Goal: Check status: Check status

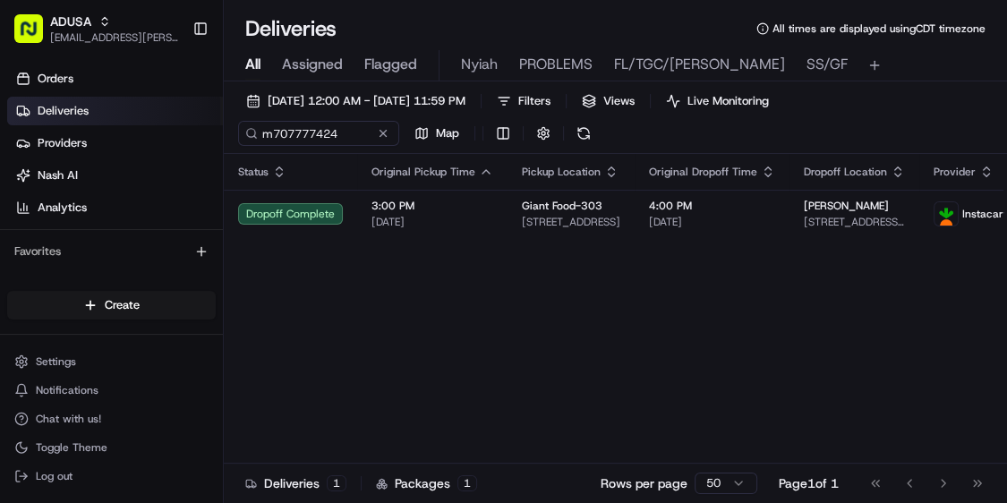
click at [380, 134] on button at bounding box center [383, 133] width 18 height 18
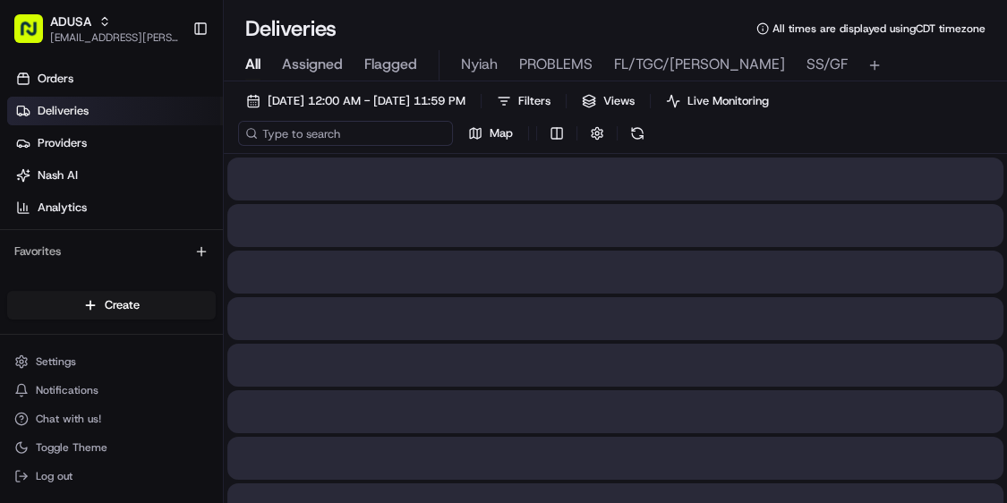
click at [295, 136] on input at bounding box center [345, 133] width 215 height 25
type input "M"
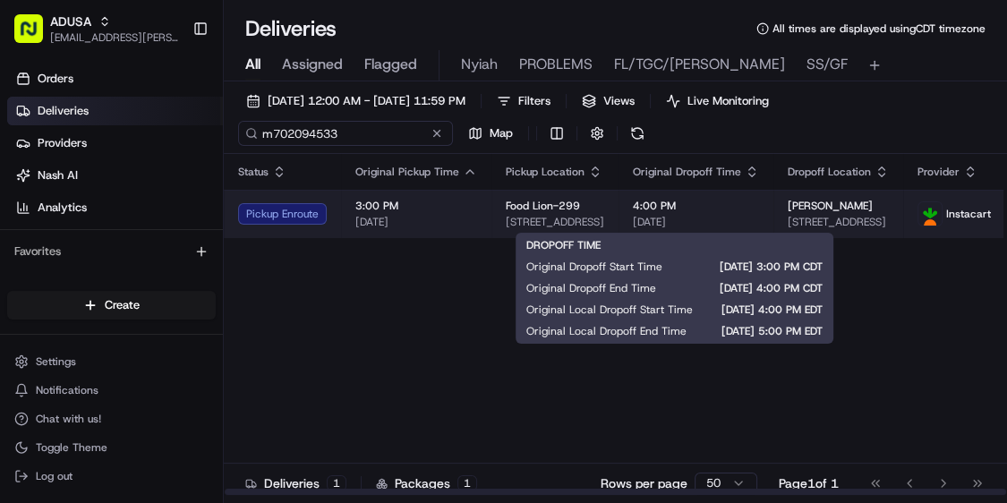
type input "m702094533"
click at [714, 215] on span "[DATE]" at bounding box center [696, 222] width 126 height 14
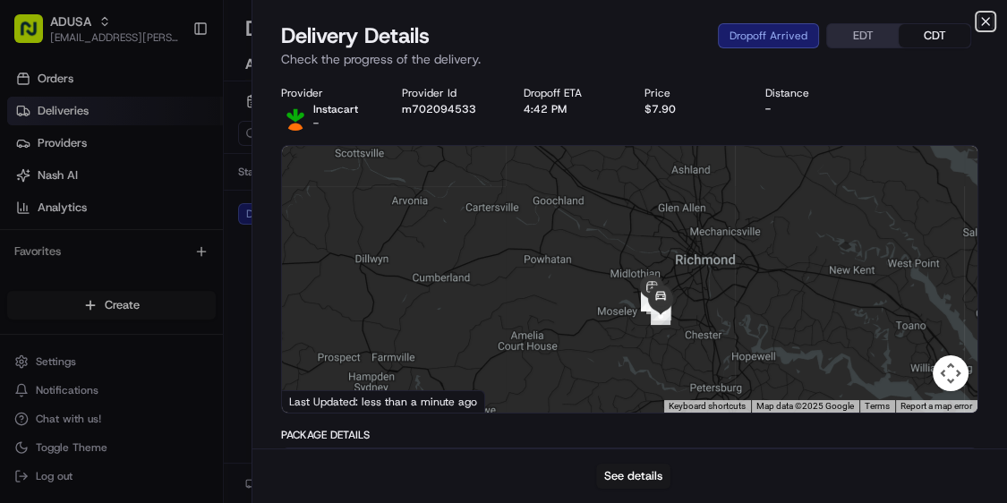
click at [985, 21] on icon "button" at bounding box center [985, 21] width 7 height 7
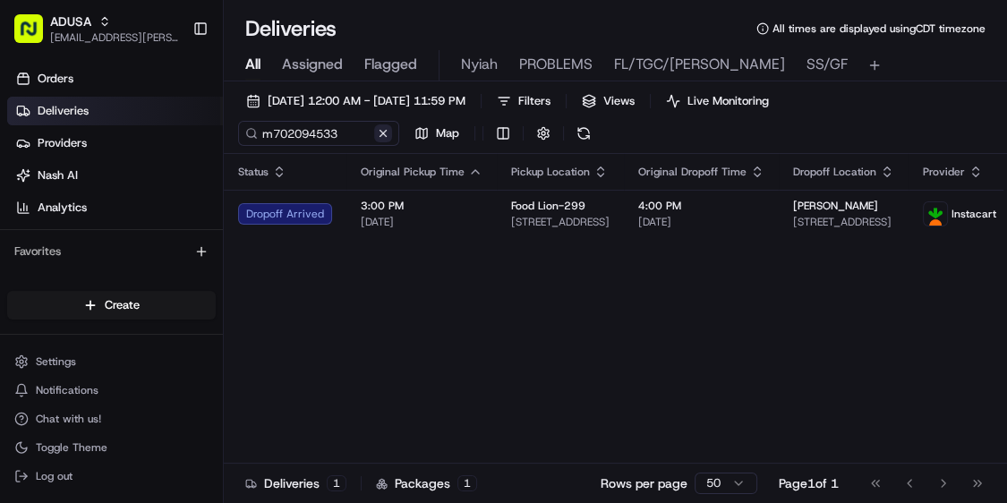
click at [384, 129] on button at bounding box center [383, 133] width 18 height 18
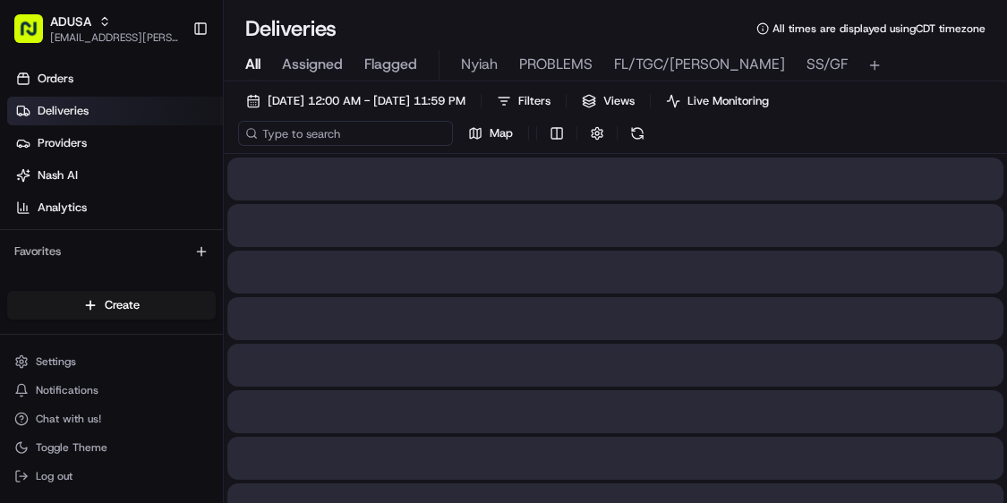
click at [318, 133] on input at bounding box center [345, 133] width 215 height 25
paste input "m708138893"
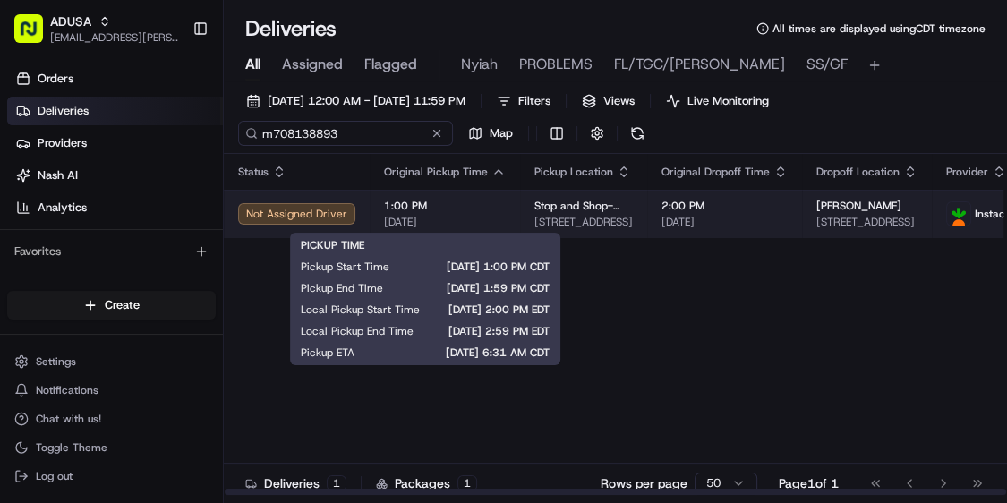
type input "m708138893"
click at [466, 215] on span "[DATE]" at bounding box center [445, 222] width 122 height 14
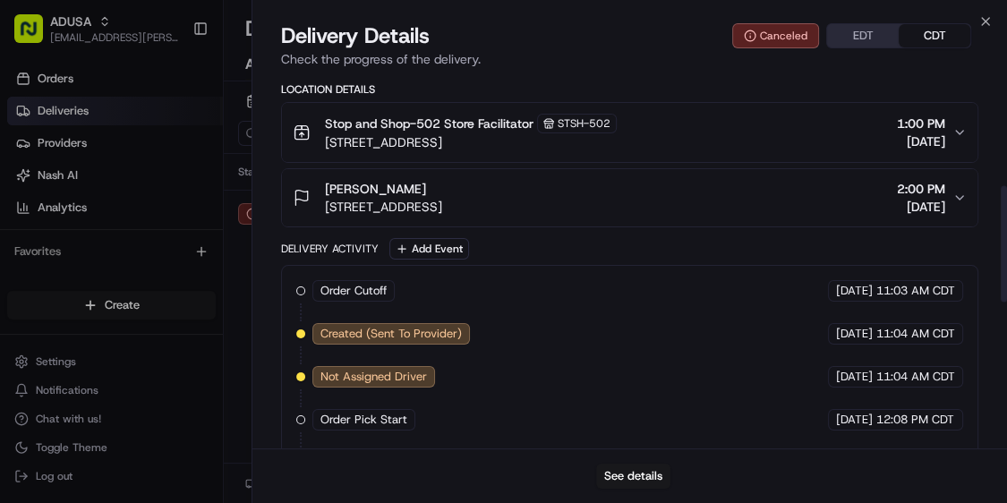
scroll to position [355, 0]
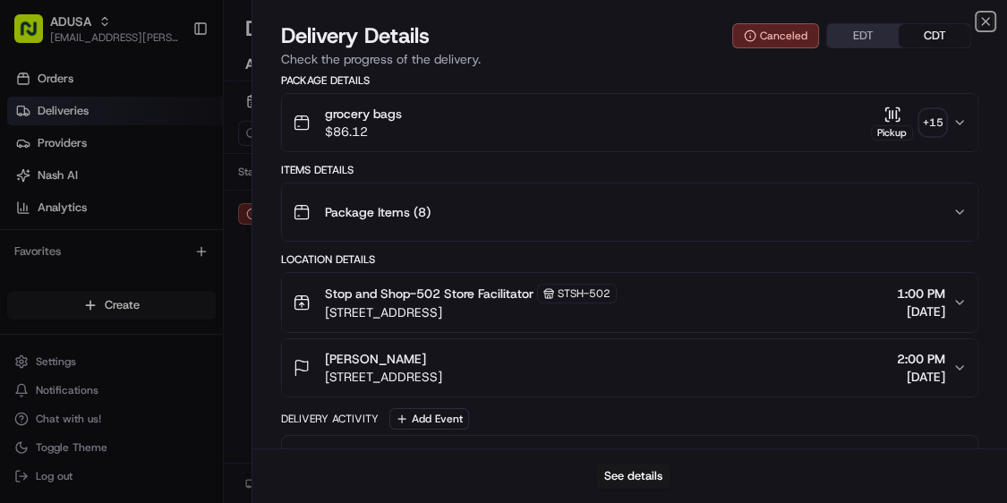
drag, startPoint x: 986, startPoint y: 14, endPoint x: 931, endPoint y: 9, distance: 54.9
click at [985, 14] on icon "button" at bounding box center [986, 21] width 14 height 14
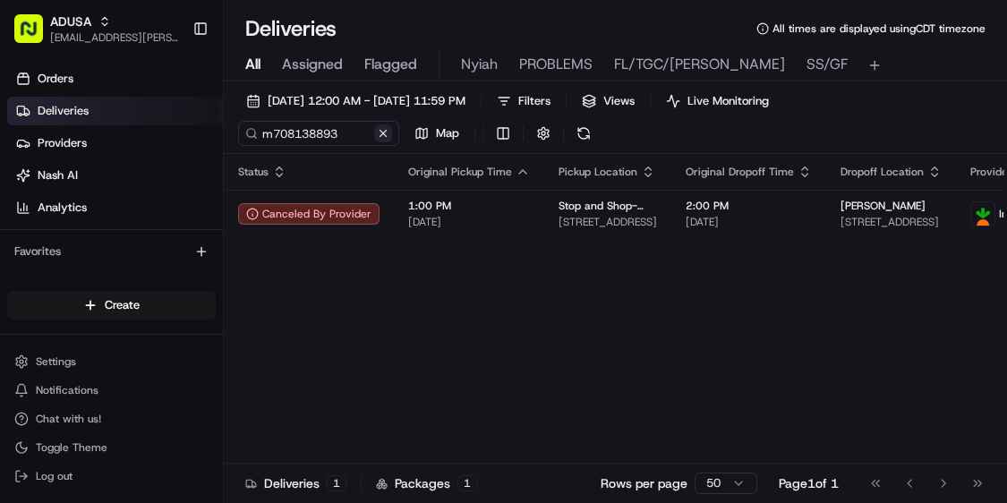
click at [387, 127] on button at bounding box center [383, 133] width 18 height 18
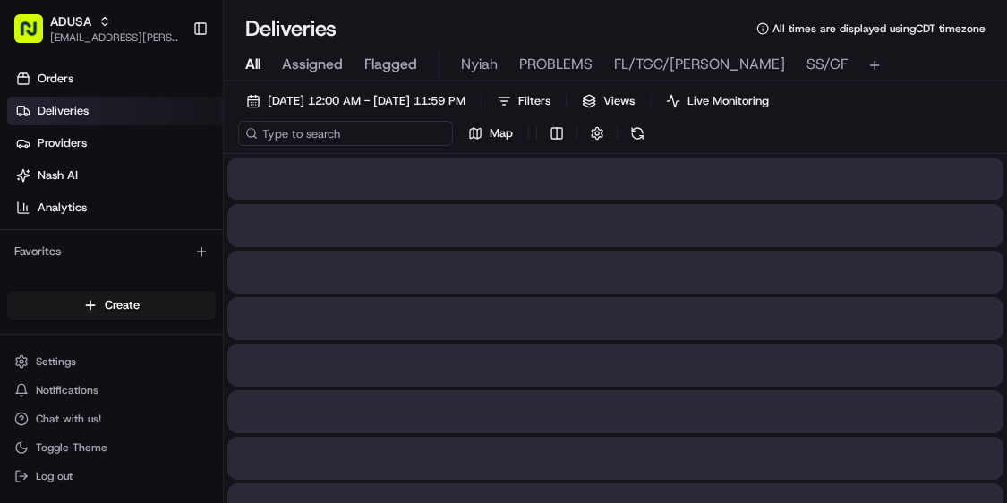
click at [332, 135] on input at bounding box center [345, 133] width 215 height 25
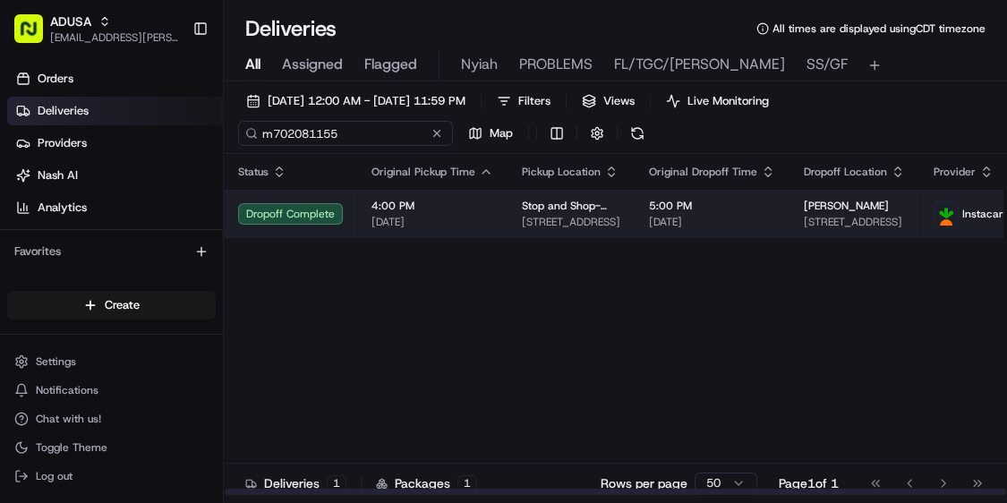
type input "m702081155"
click at [459, 210] on span "4:00 PM" at bounding box center [433, 206] width 122 height 14
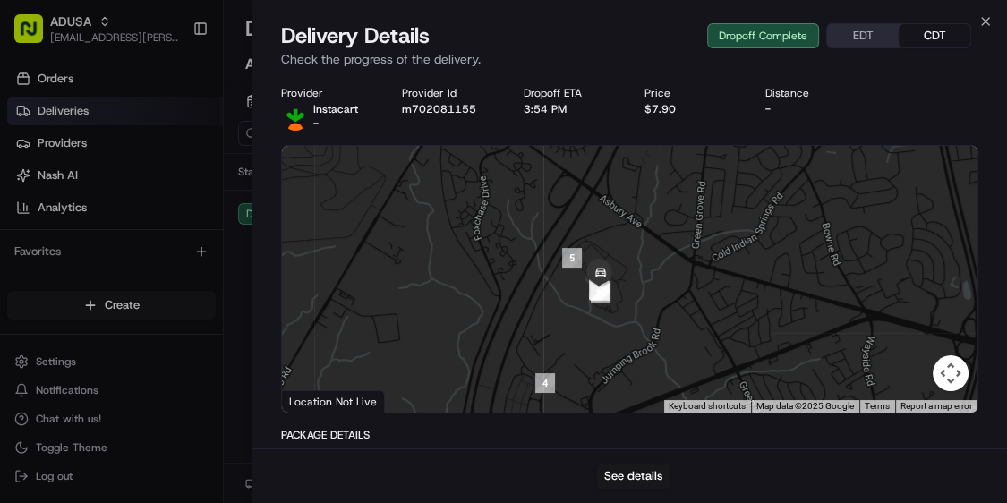
drag, startPoint x: 672, startPoint y: 228, endPoint x: 613, endPoint y: 371, distance: 153.8
click at [613, 379] on div at bounding box center [630, 279] width 696 height 267
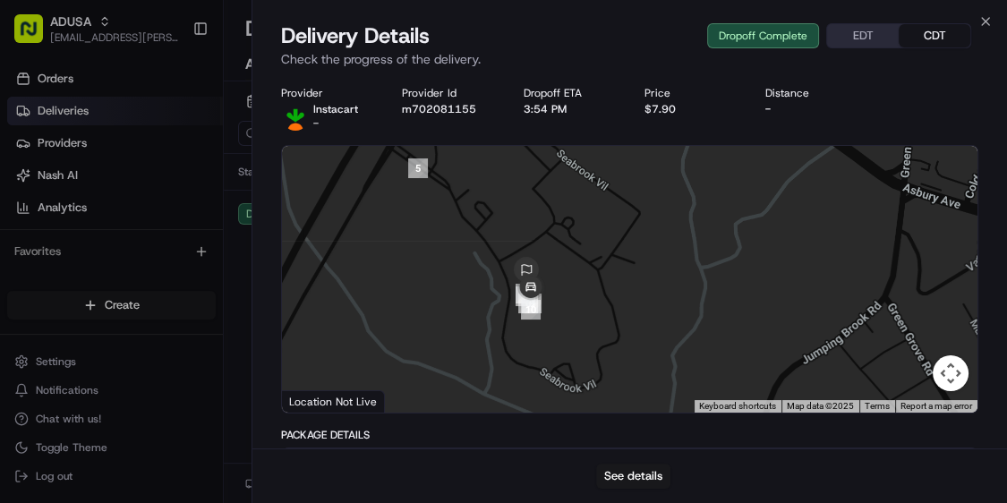
drag, startPoint x: 588, startPoint y: 253, endPoint x: 564, endPoint y: 308, distance: 59.7
click at [577, 345] on div at bounding box center [630, 279] width 696 height 267
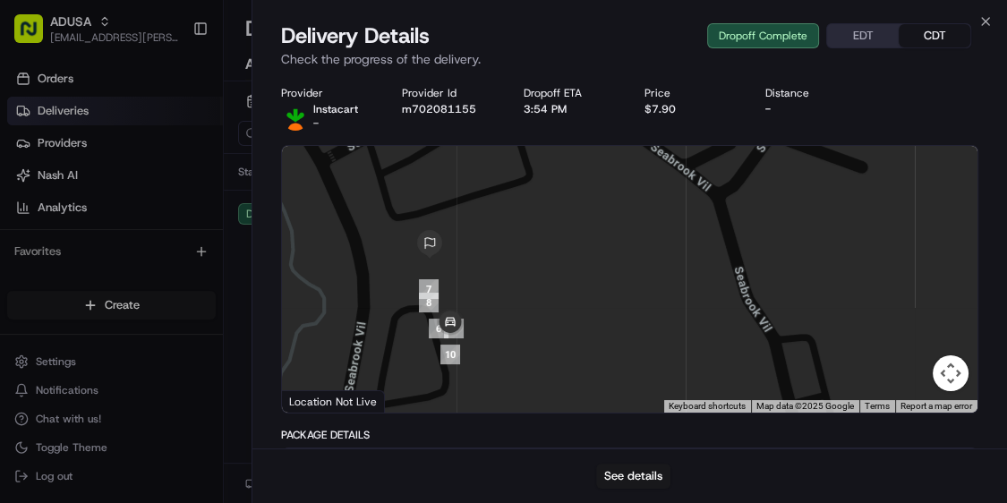
drag, startPoint x: 514, startPoint y: 337, endPoint x: 527, endPoint y: 357, distance: 24.6
click at [527, 357] on div at bounding box center [630, 279] width 696 height 267
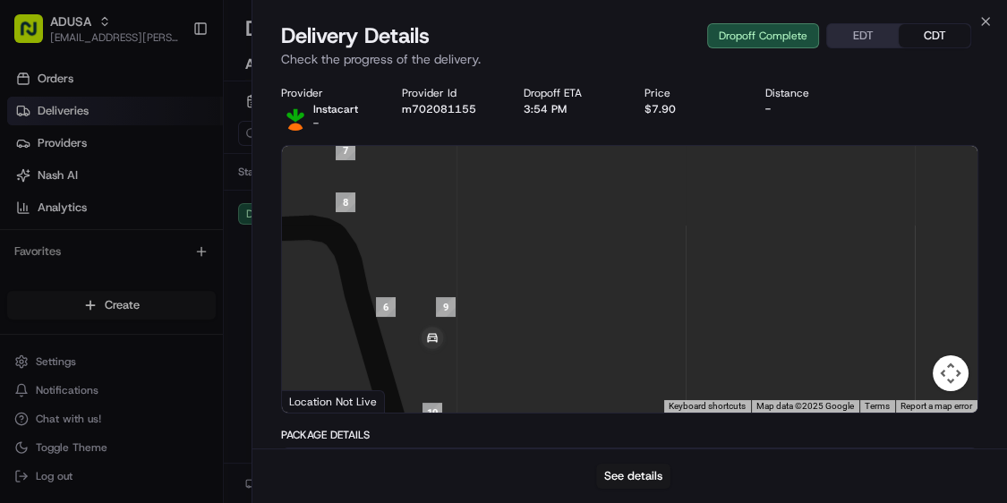
drag, startPoint x: 466, startPoint y: 326, endPoint x: 588, endPoint y: 261, distance: 139.0
click at [587, 261] on div at bounding box center [630, 279] width 696 height 267
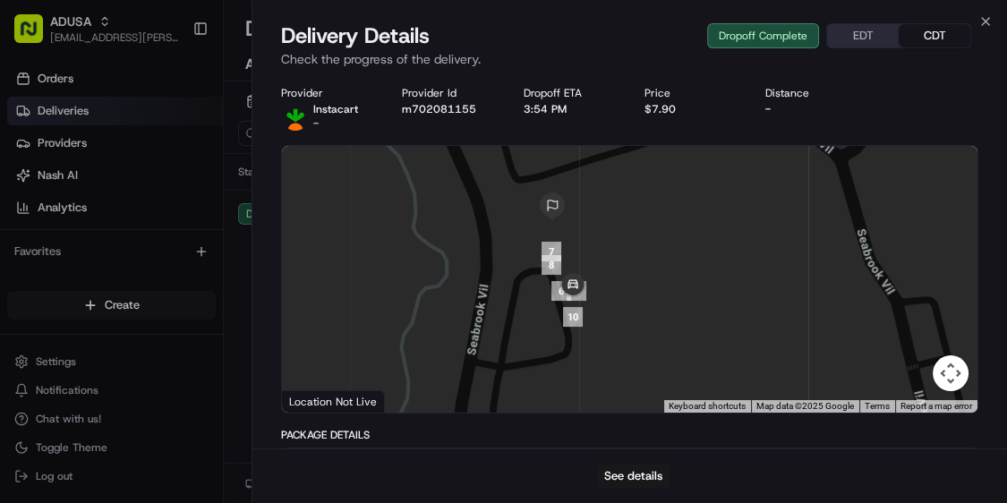
drag, startPoint x: 580, startPoint y: 247, endPoint x: 607, endPoint y: 276, distance: 39.3
click at [607, 276] on div at bounding box center [630, 279] width 696 height 267
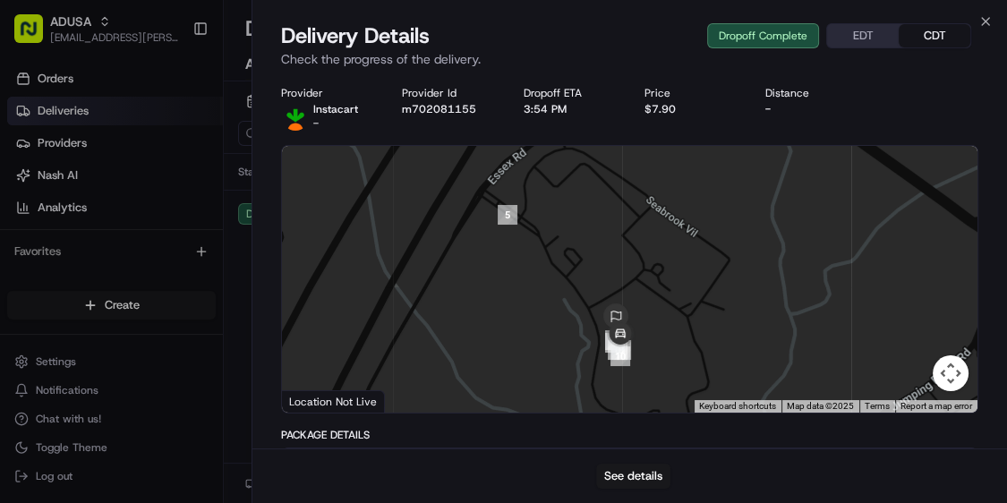
drag, startPoint x: 570, startPoint y: 247, endPoint x: 562, endPoint y: 283, distance: 36.5
click at [562, 283] on div at bounding box center [630, 279] width 696 height 267
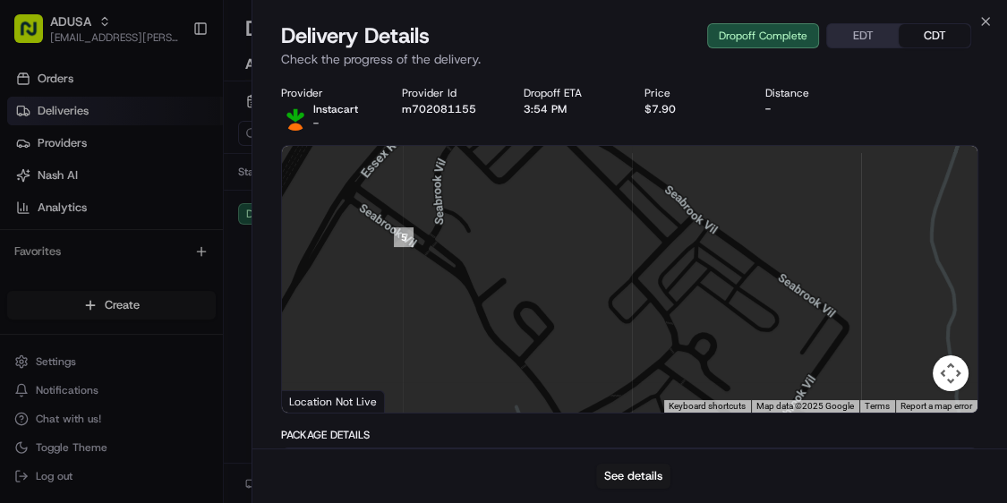
drag, startPoint x: 546, startPoint y: 248, endPoint x: 573, endPoint y: 297, distance: 56.1
click at [573, 297] on div at bounding box center [630, 279] width 696 height 267
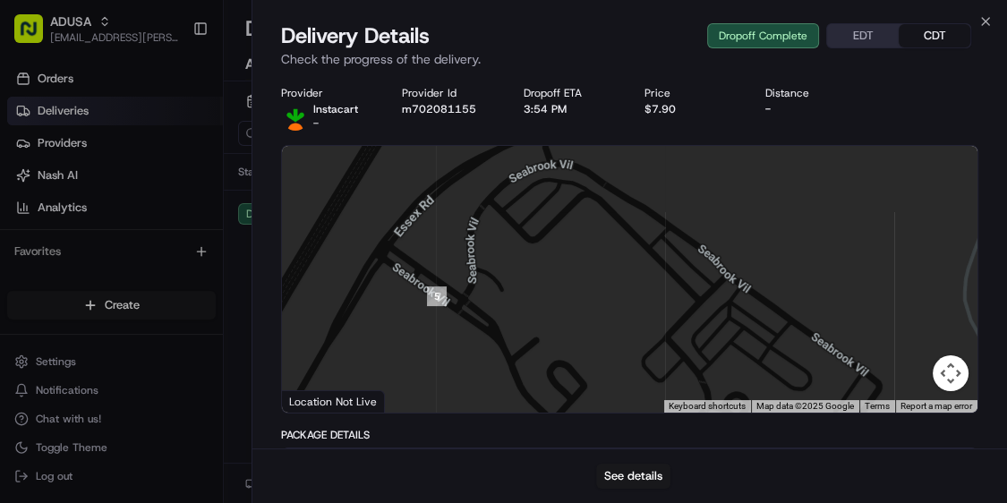
drag, startPoint x: 499, startPoint y: 258, endPoint x: 532, endPoint y: 321, distance: 70.9
click at [532, 321] on div at bounding box center [630, 279] width 696 height 267
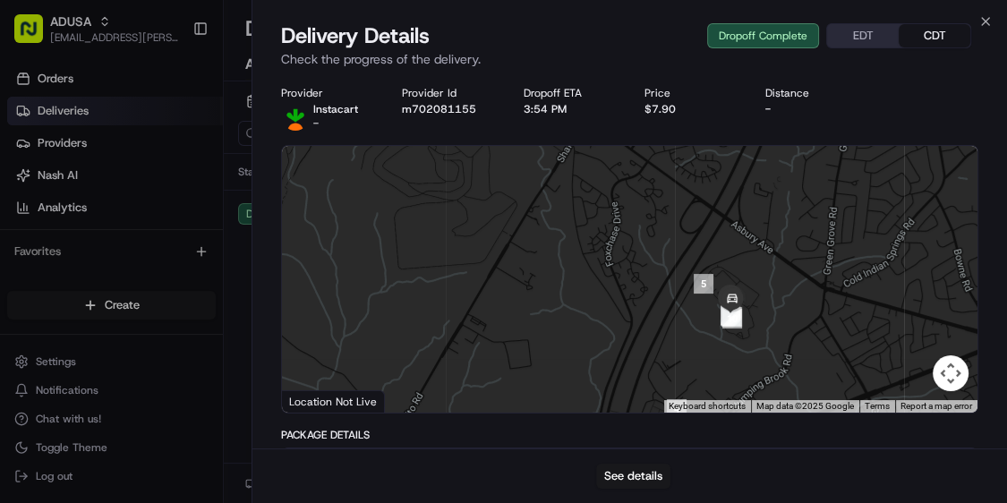
click at [964, 106] on div "Provider Instacart - Provider Id m702081155 Dropoff ETA 3:54 PM Price $7.90 Dis…" at bounding box center [630, 108] width 698 height 45
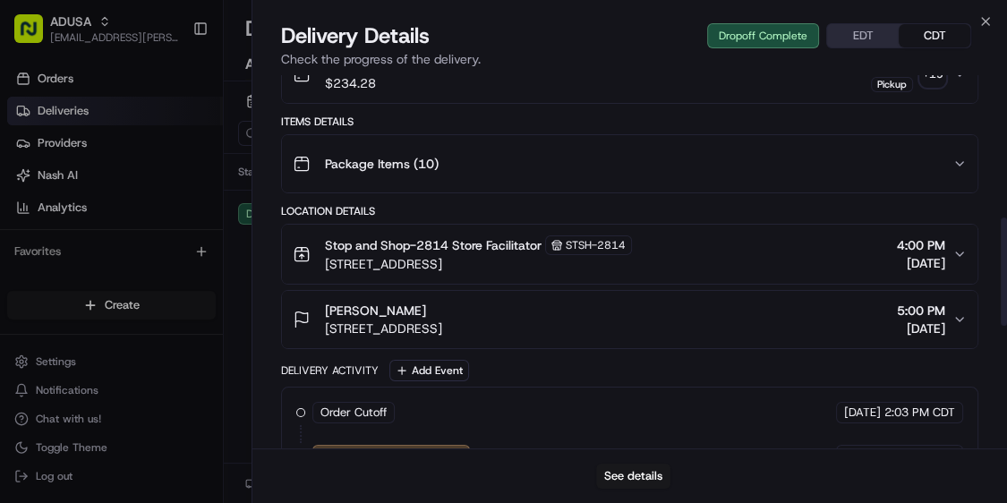
scroll to position [215, 0]
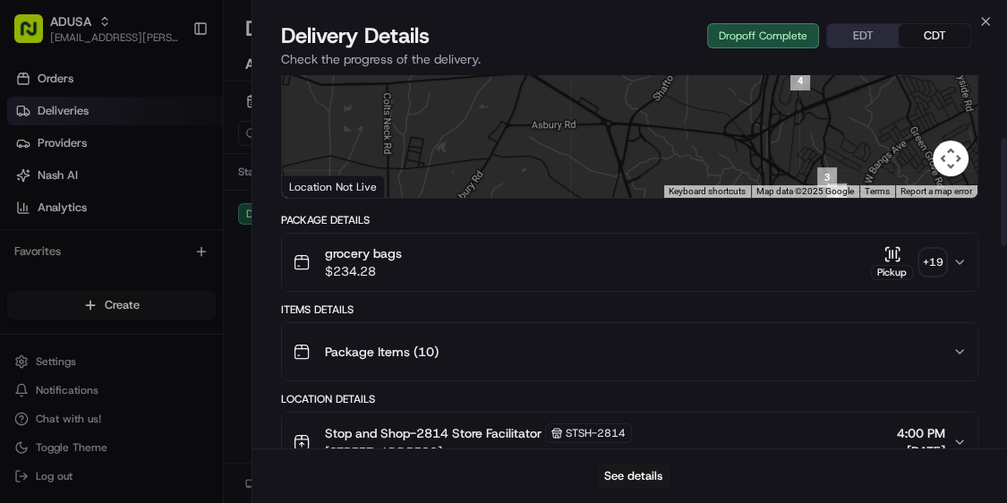
click at [942, 254] on div "+ 19" at bounding box center [933, 262] width 25 height 25
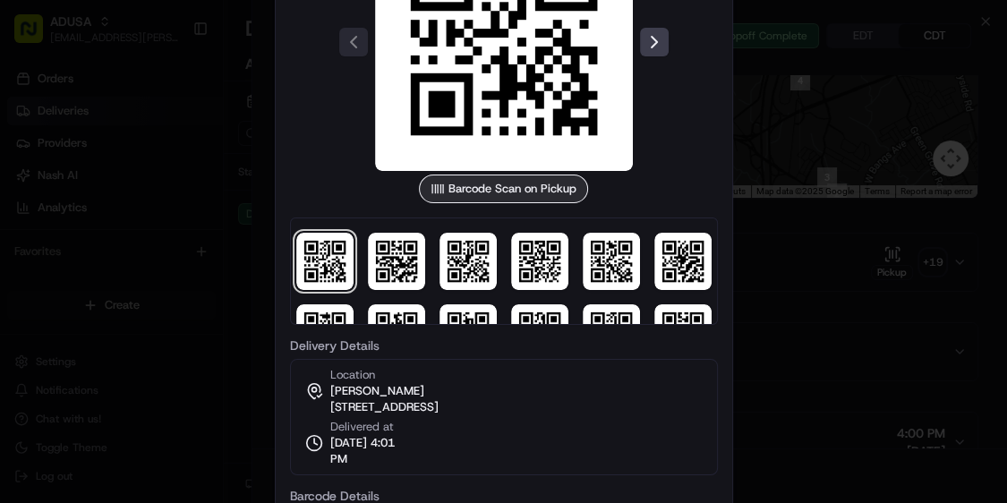
scroll to position [0, 0]
click at [819, 283] on div at bounding box center [503, 251] width 1007 height 503
